Goal: Information Seeking & Learning: Find specific fact

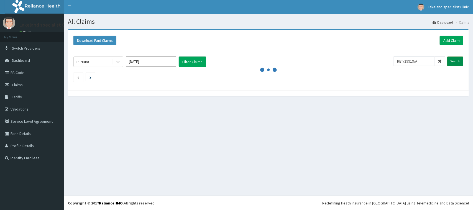
type input "RET/29919/A"
click at [452, 61] on input "Search" at bounding box center [455, 61] width 16 height 9
click at [32, 72] on link "PA Code" at bounding box center [32, 72] width 64 height 12
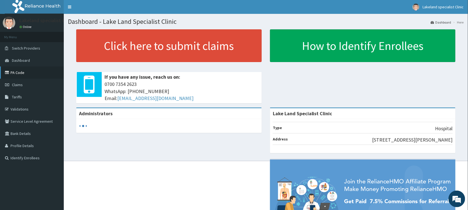
click at [24, 74] on link "PA Code" at bounding box center [32, 72] width 64 height 12
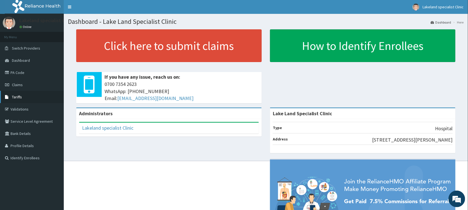
click at [31, 96] on link "Tariffs" at bounding box center [32, 97] width 64 height 12
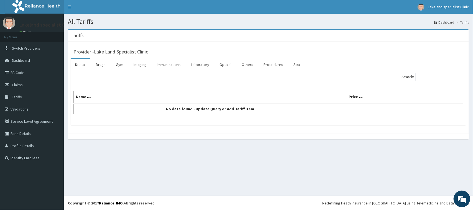
click at [397, 103] on th "Price" at bounding box center [404, 97] width 117 height 13
click at [277, 99] on th "Name" at bounding box center [210, 97] width 273 height 13
click at [446, 75] on input "Search:" at bounding box center [439, 77] width 48 height 8
drag, startPoint x: 435, startPoint y: 79, endPoint x: 414, endPoint y: 79, distance: 21.6
click at [414, 79] on label "Search: MEF" at bounding box center [432, 77] width 62 height 8
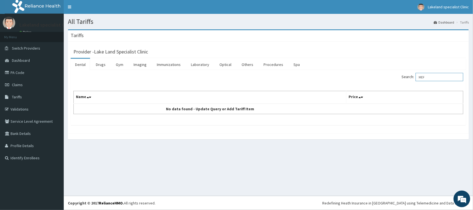
paste input "metformin"
type input "metformin"
click at [366, 102] on th "Price" at bounding box center [404, 97] width 117 height 13
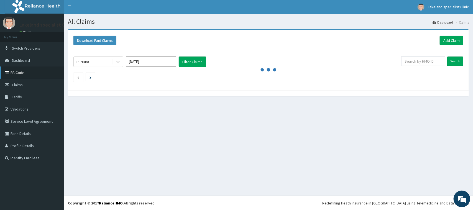
click at [30, 73] on link "PA Code" at bounding box center [32, 72] width 64 height 12
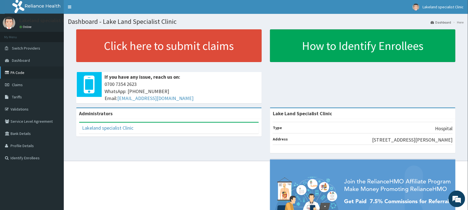
click at [34, 71] on link "PA Code" at bounding box center [32, 72] width 64 height 12
